Goal: Transaction & Acquisition: Purchase product/service

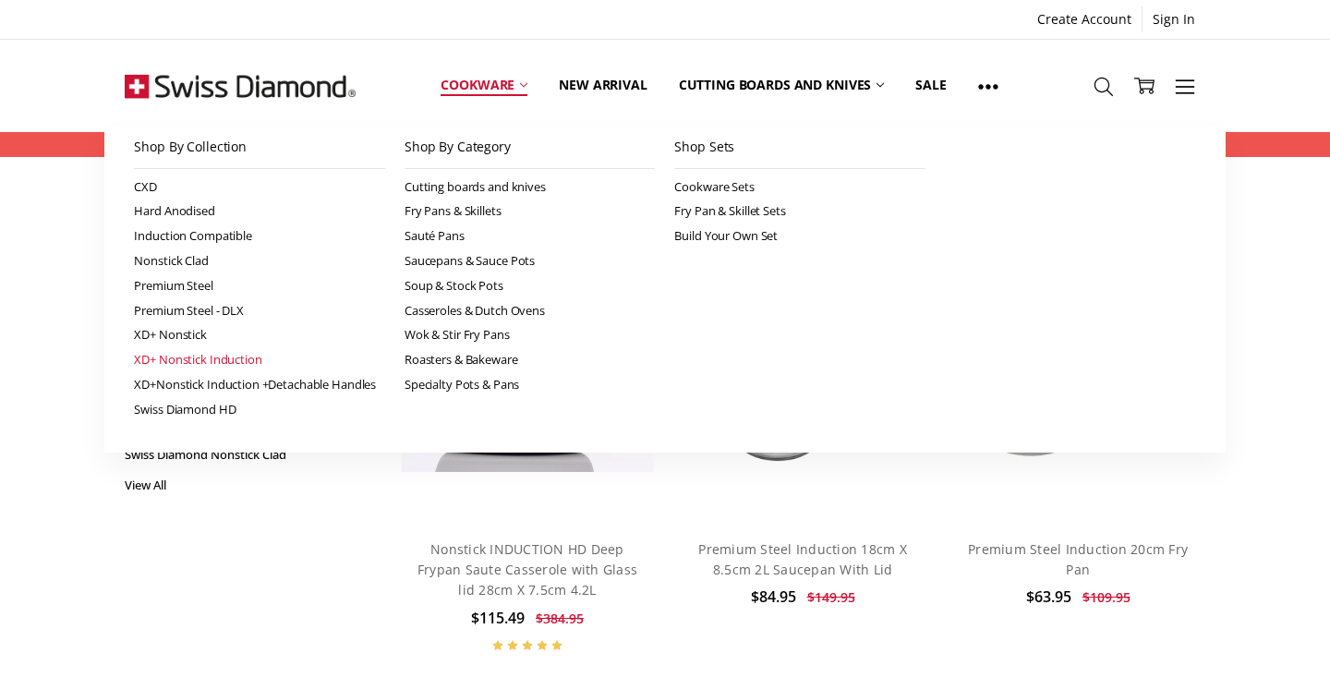
click at [210, 360] on link "XD+ Nonstick Induction" at bounding box center [259, 359] width 251 height 25
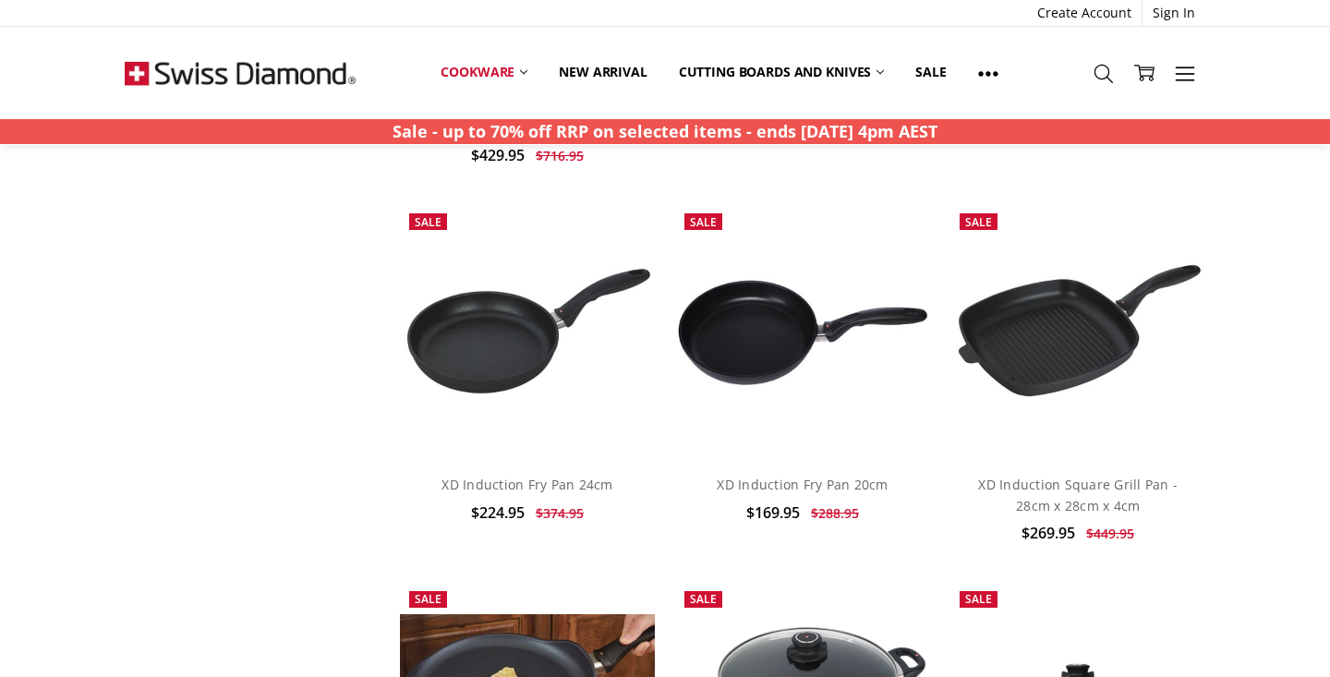
scroll to position [2006, 0]
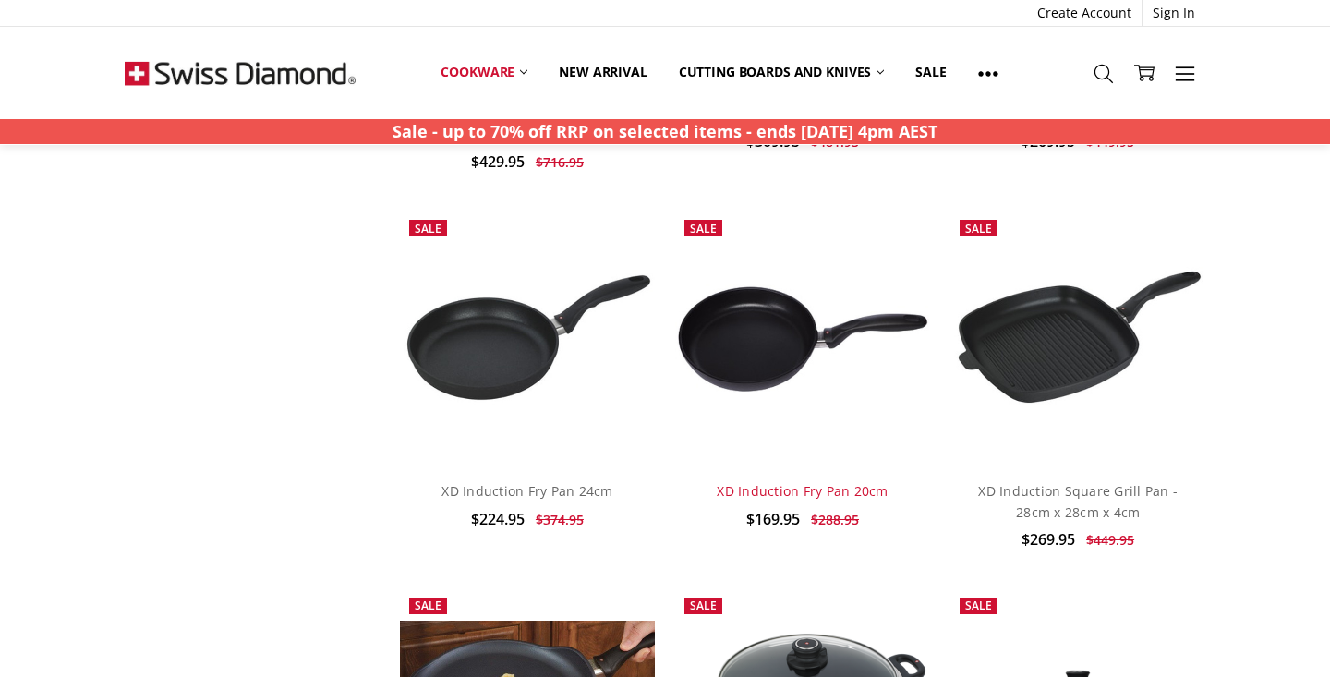
click at [753, 482] on link "XD Induction Fry Pan 20cm" at bounding box center [802, 491] width 171 height 18
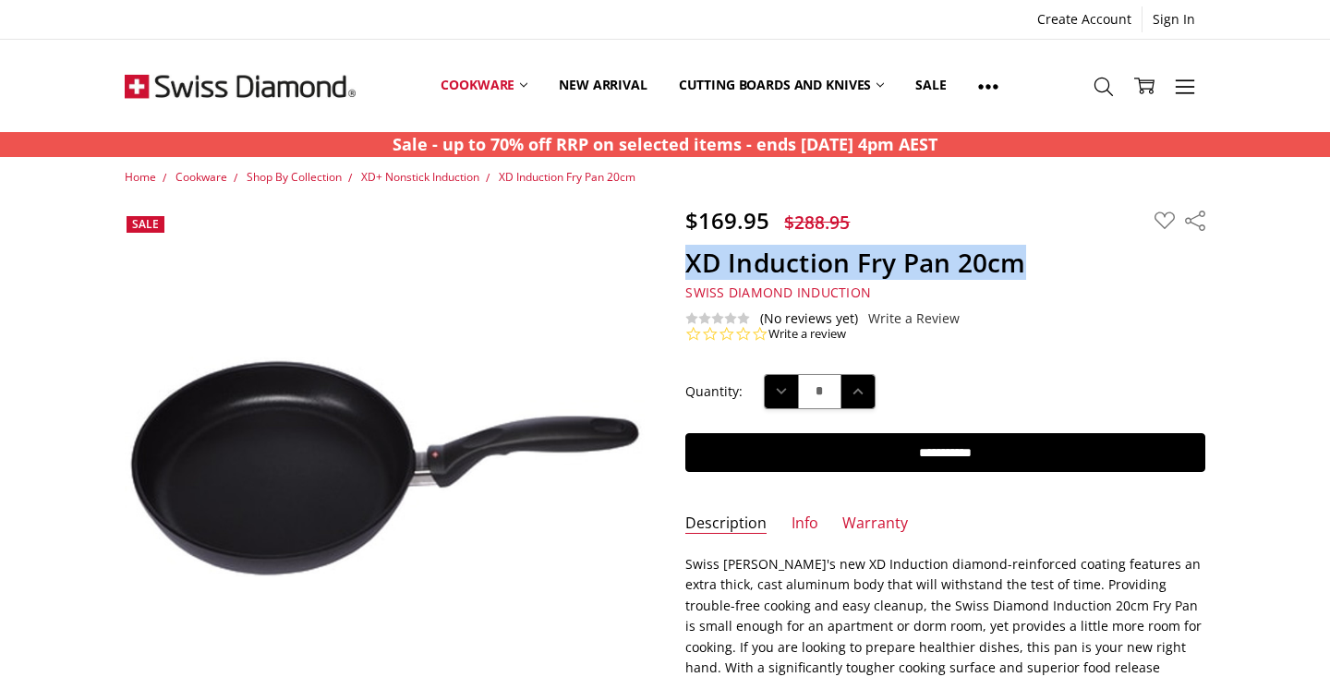
drag, startPoint x: 727, startPoint y: 269, endPoint x: 1065, endPoint y: 265, distance: 338.0
click at [1065, 265] on h1 "XD Induction Fry Pan 20cm" at bounding box center [945, 263] width 520 height 32
